Goal: Check status: Check status

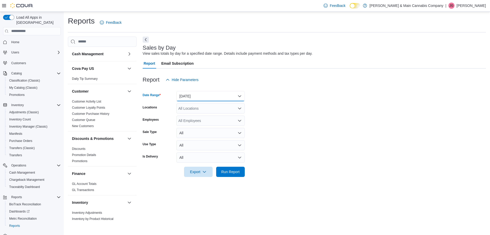
click at [223, 94] on button "[DATE]" at bounding box center [210, 96] width 68 height 10
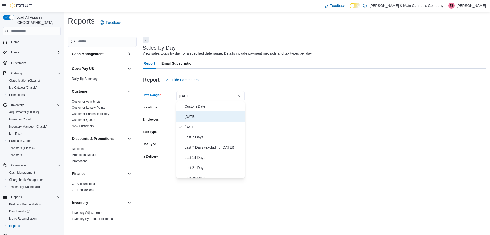
click at [196, 116] on span "[DATE]" at bounding box center [214, 116] width 58 height 6
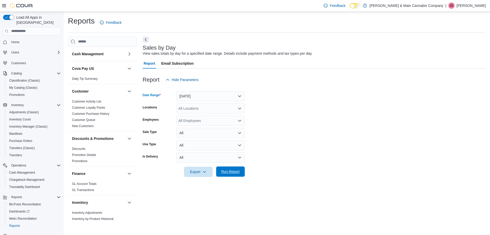
click at [237, 172] on span "Run Report" at bounding box center [230, 171] width 18 height 5
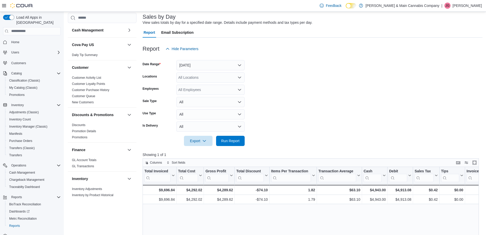
scroll to position [36, 0]
